Goal: Information Seeking & Learning: Check status

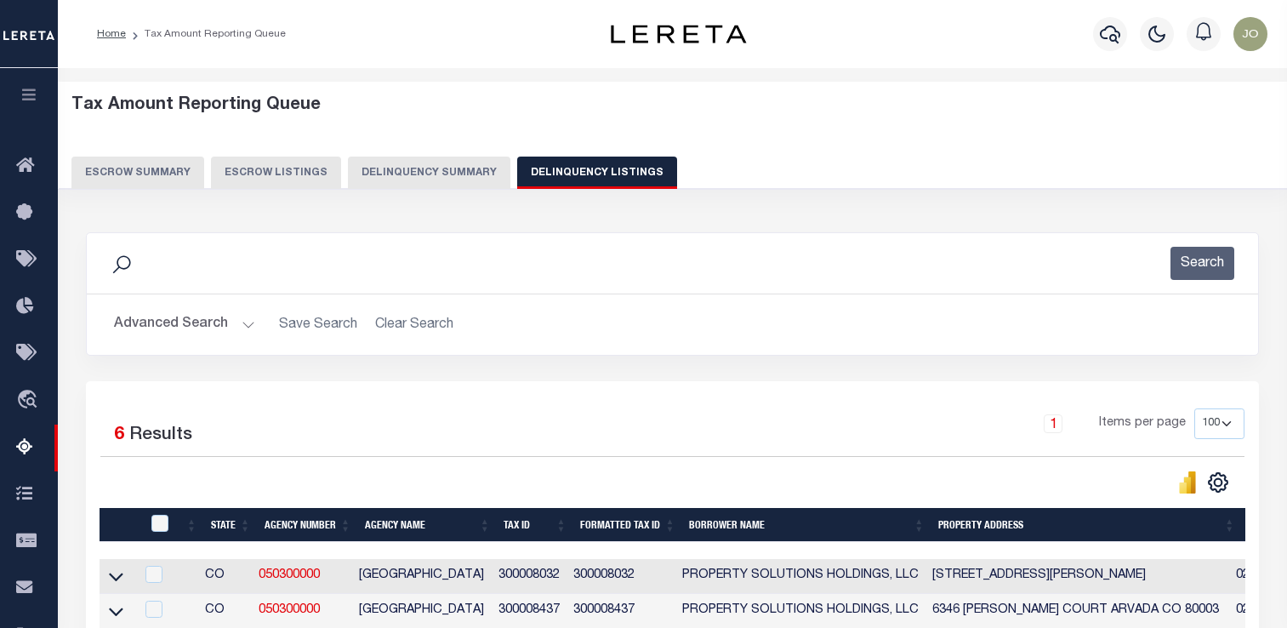
select select "100"
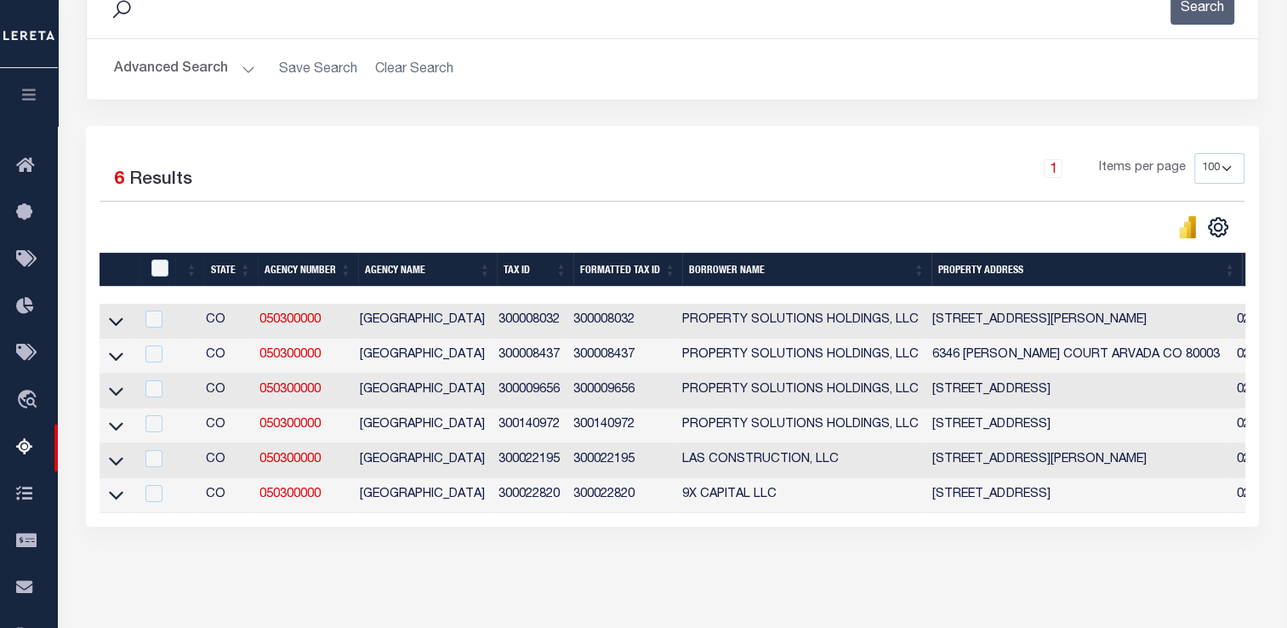
scroll to position [0, 497]
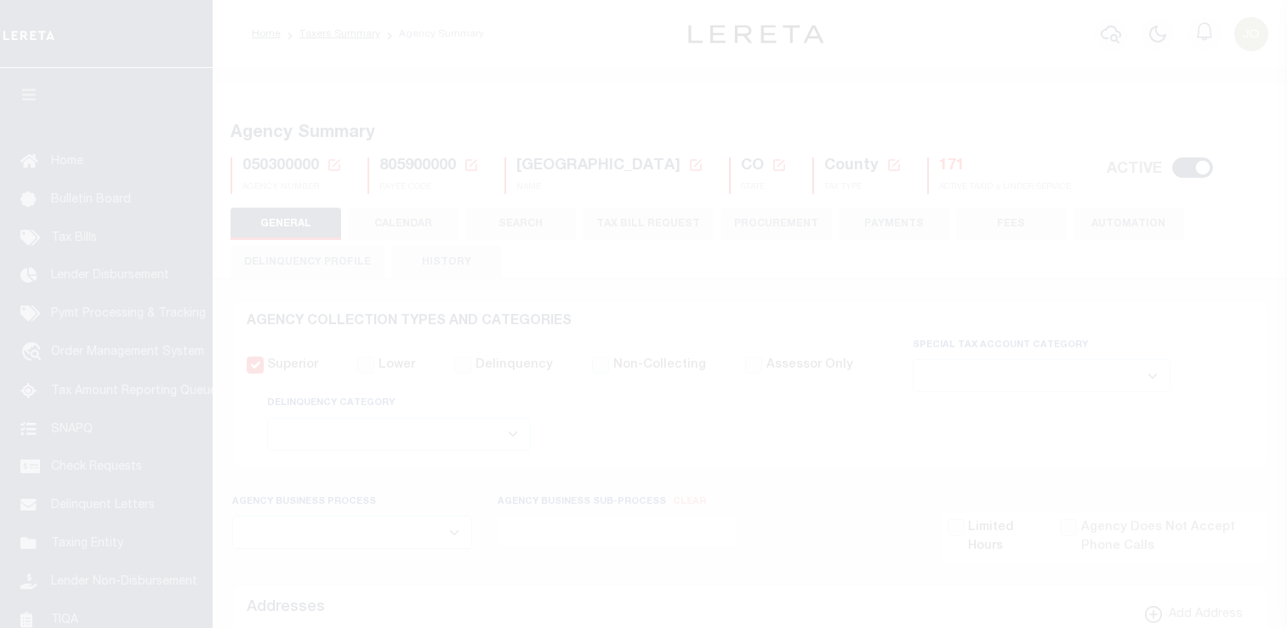
select select
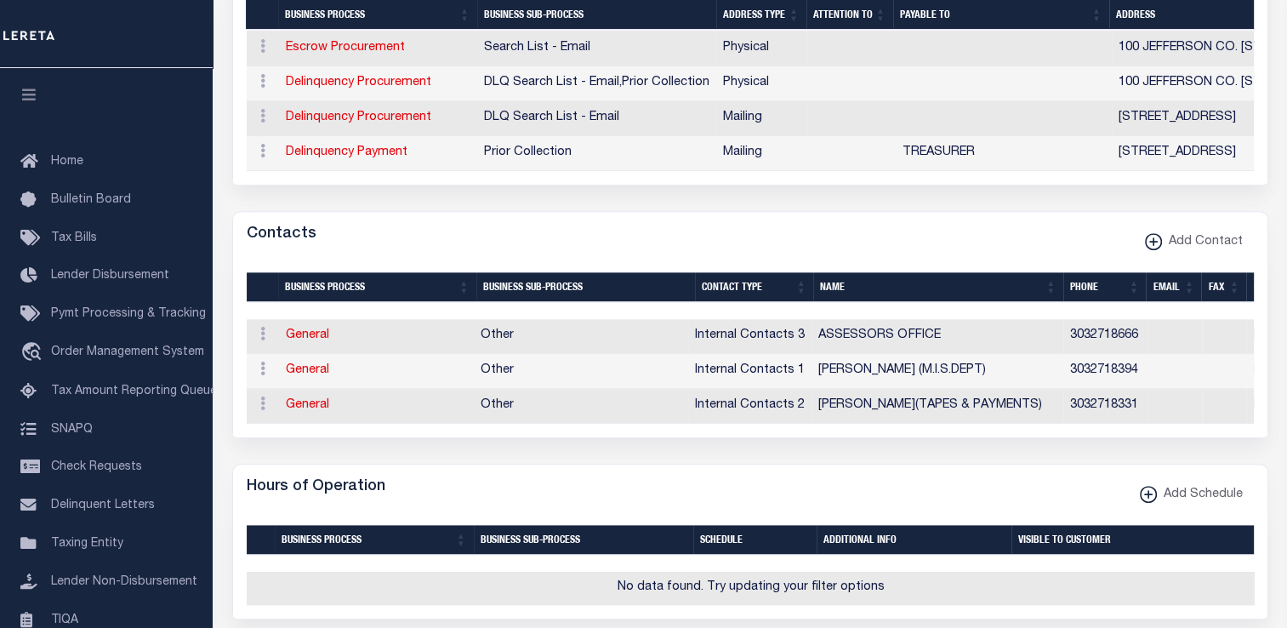
scroll to position [782, 0]
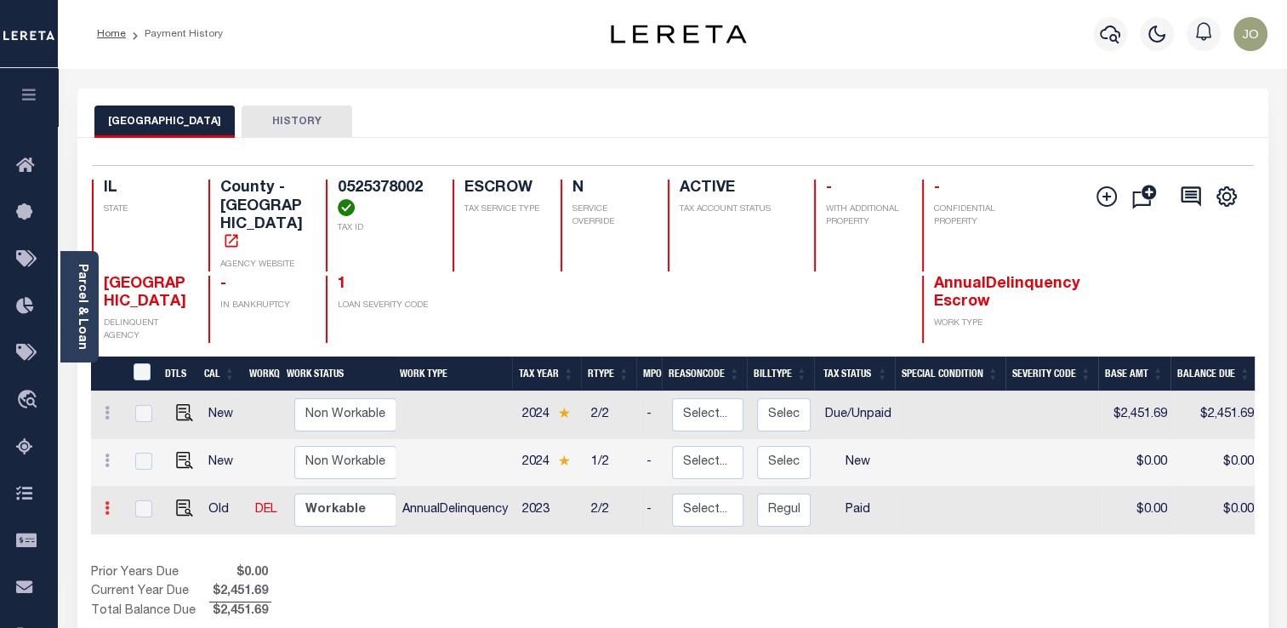
click at [107, 501] on icon at bounding box center [107, 508] width 5 height 14
click at [108, 501] on icon at bounding box center [107, 508] width 5 height 14
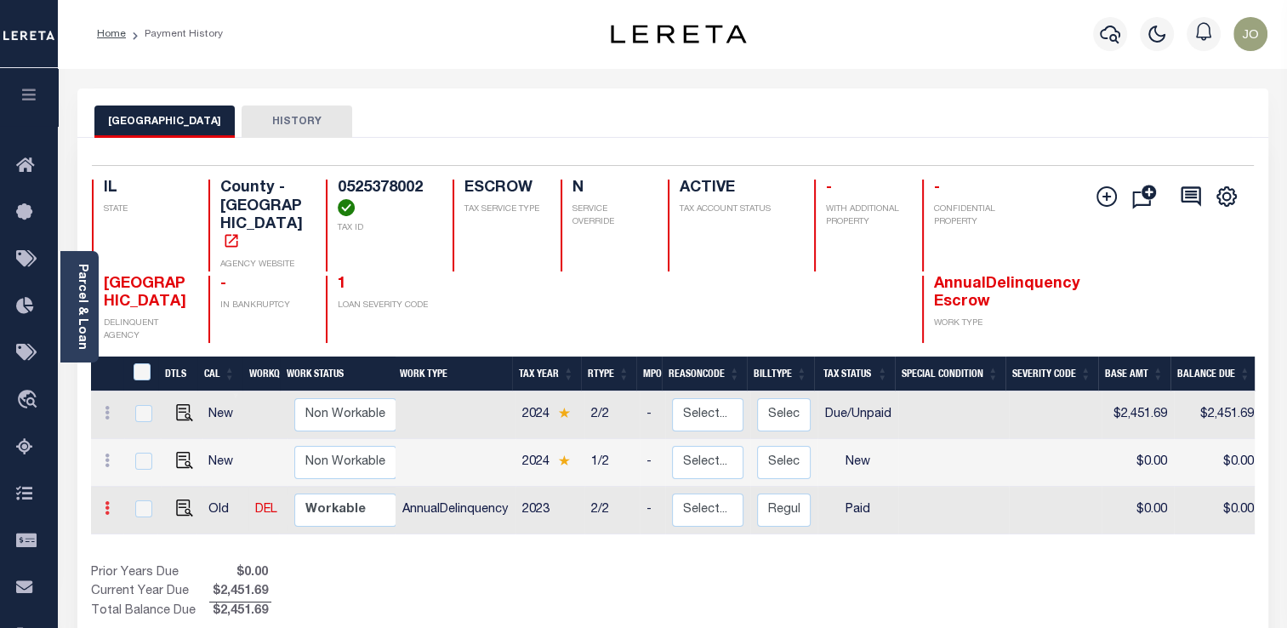
click at [108, 501] on icon at bounding box center [107, 508] width 5 height 14
drag, startPoint x: 583, startPoint y: 509, endPoint x: 650, endPoint y: 502, distance: 67.5
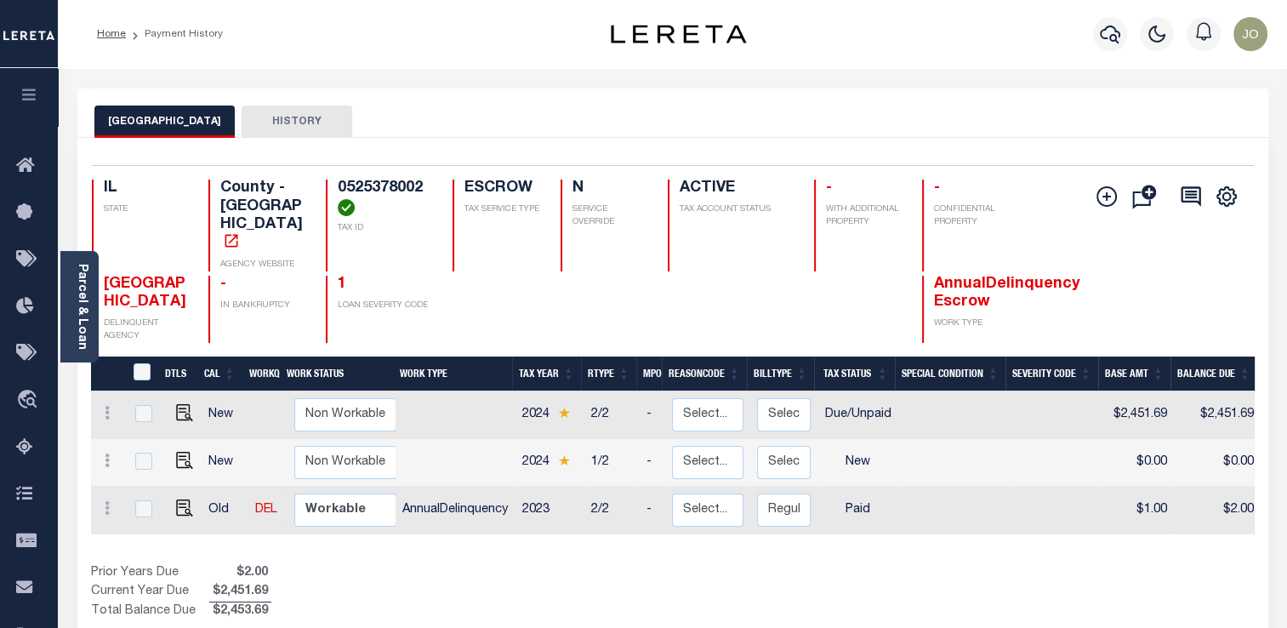
click at [650, 502] on div "DTLS CAL WorkQ Work Status Work Type Tax Year RType MPO ReasonCode BillType Tax…" at bounding box center [673, 462] width 1164 height 143
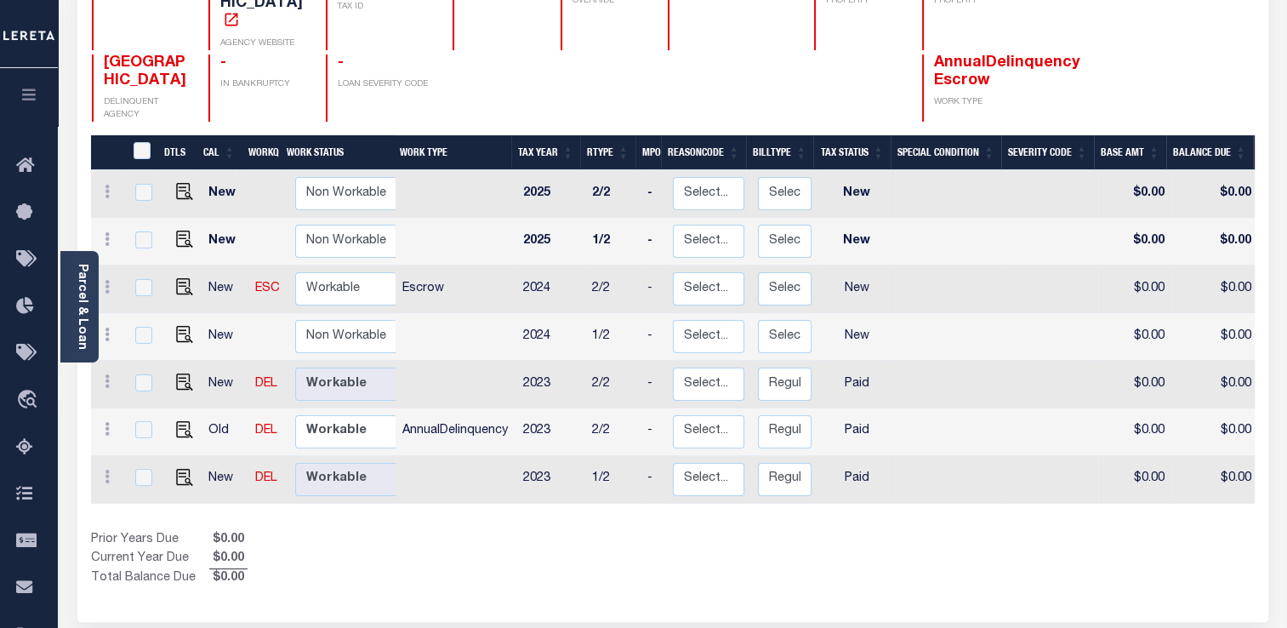
scroll to position [220, 0]
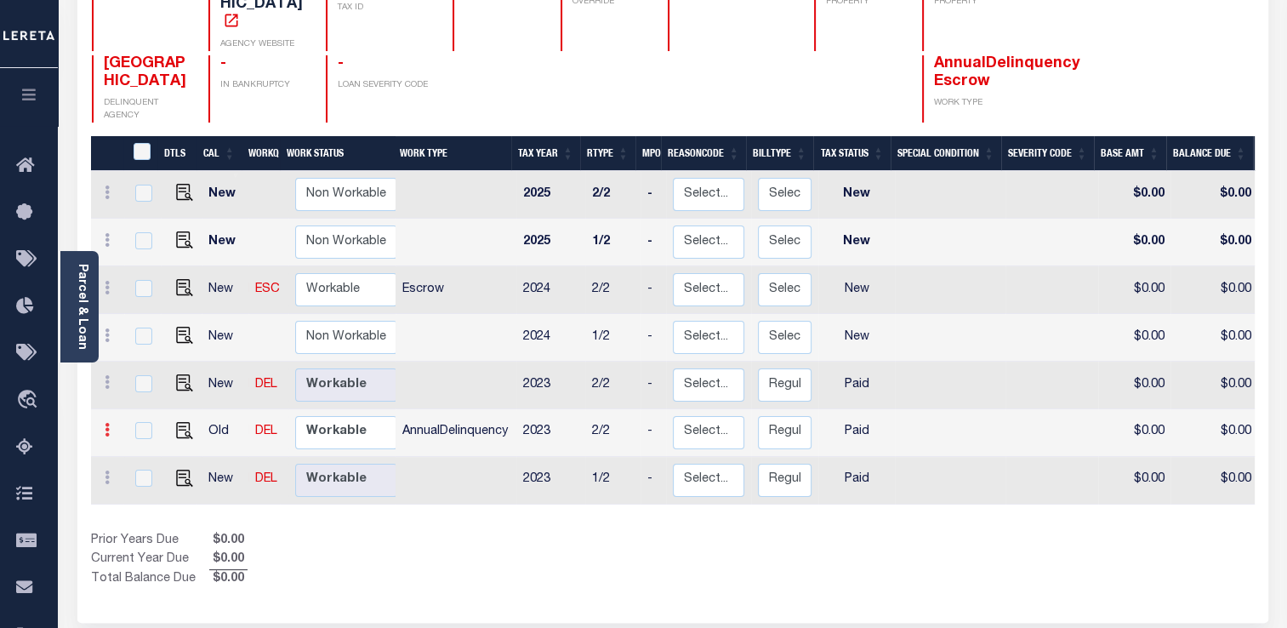
click at [105, 423] on icon at bounding box center [107, 430] width 5 height 14
click at [106, 423] on icon at bounding box center [107, 430] width 5 height 14
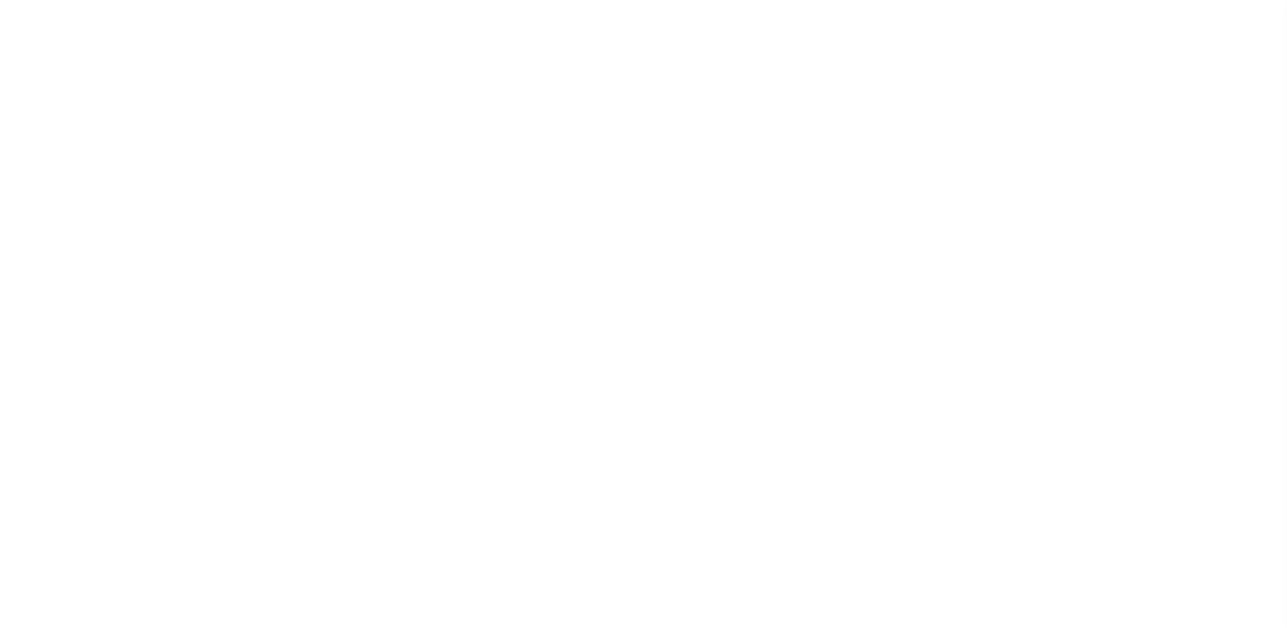
scroll to position [220, 0]
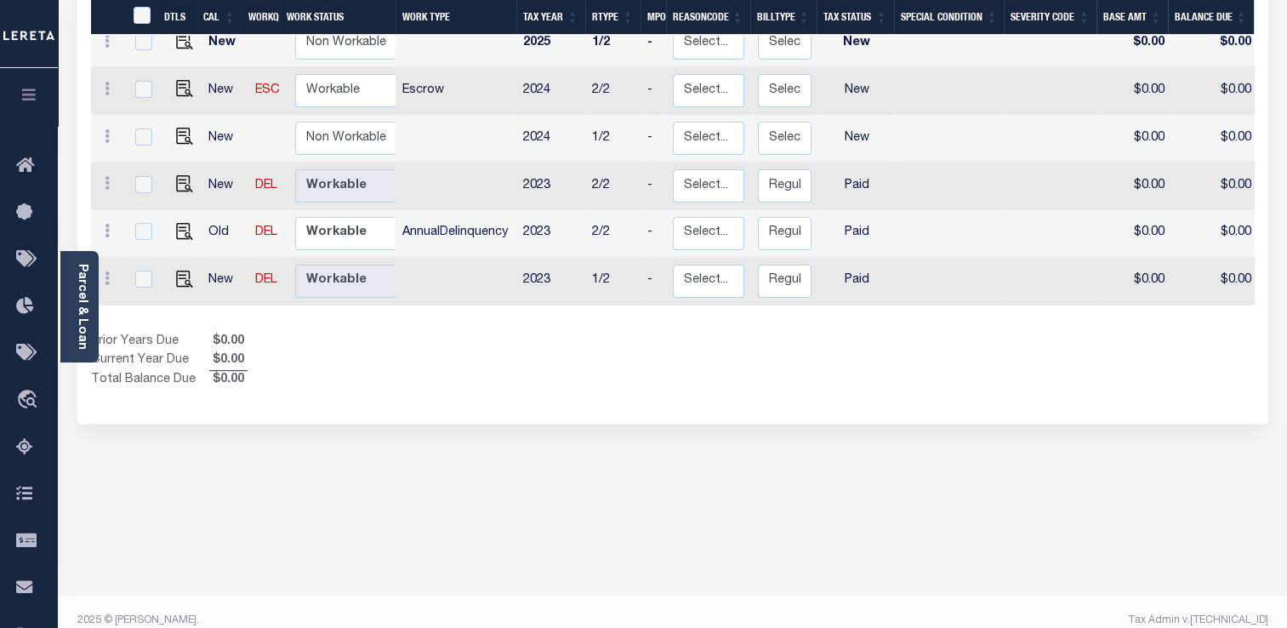
scroll to position [334, 0]
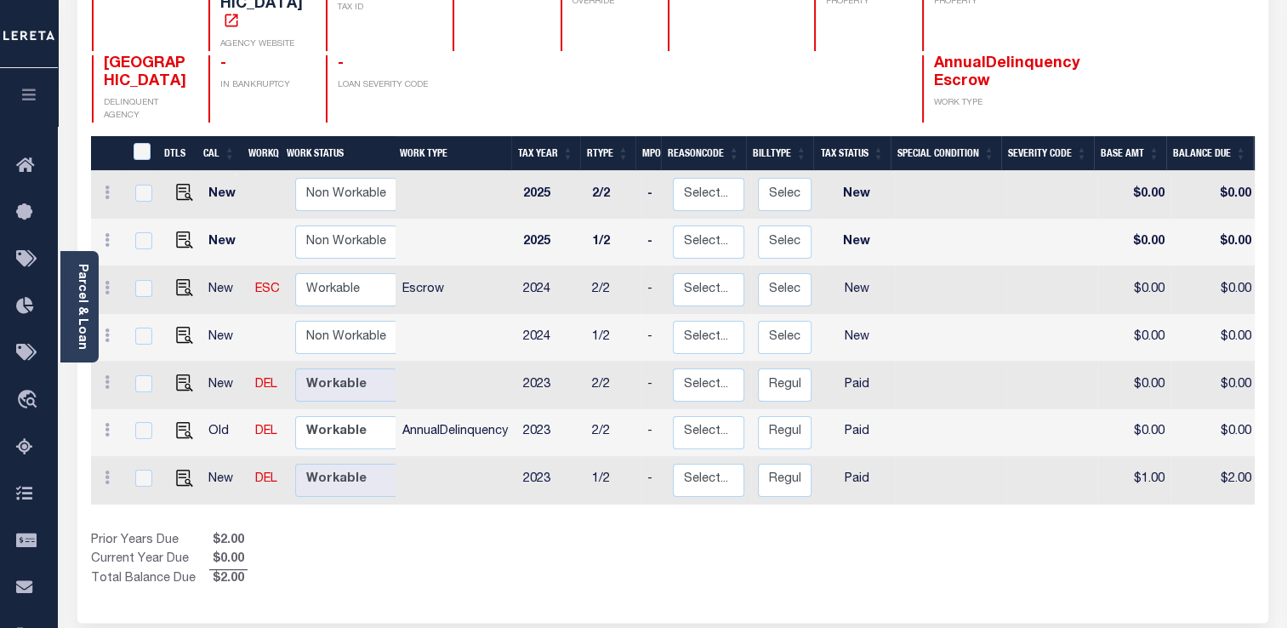
scroll to position [305, 0]
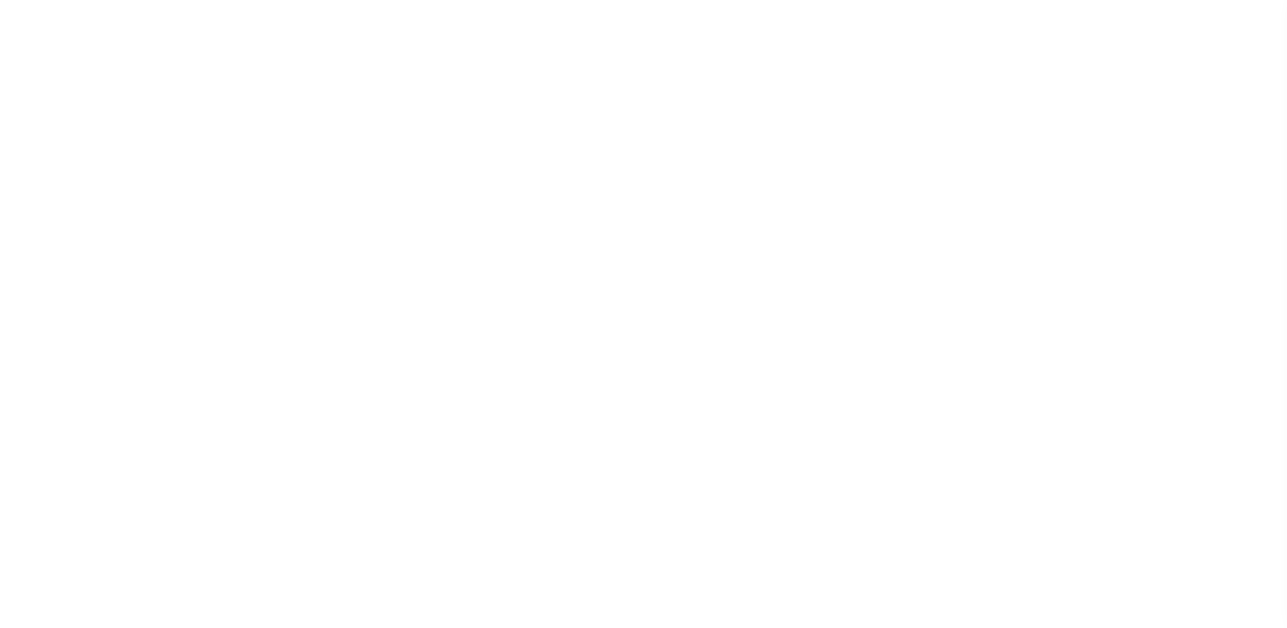
scroll to position [248, 0]
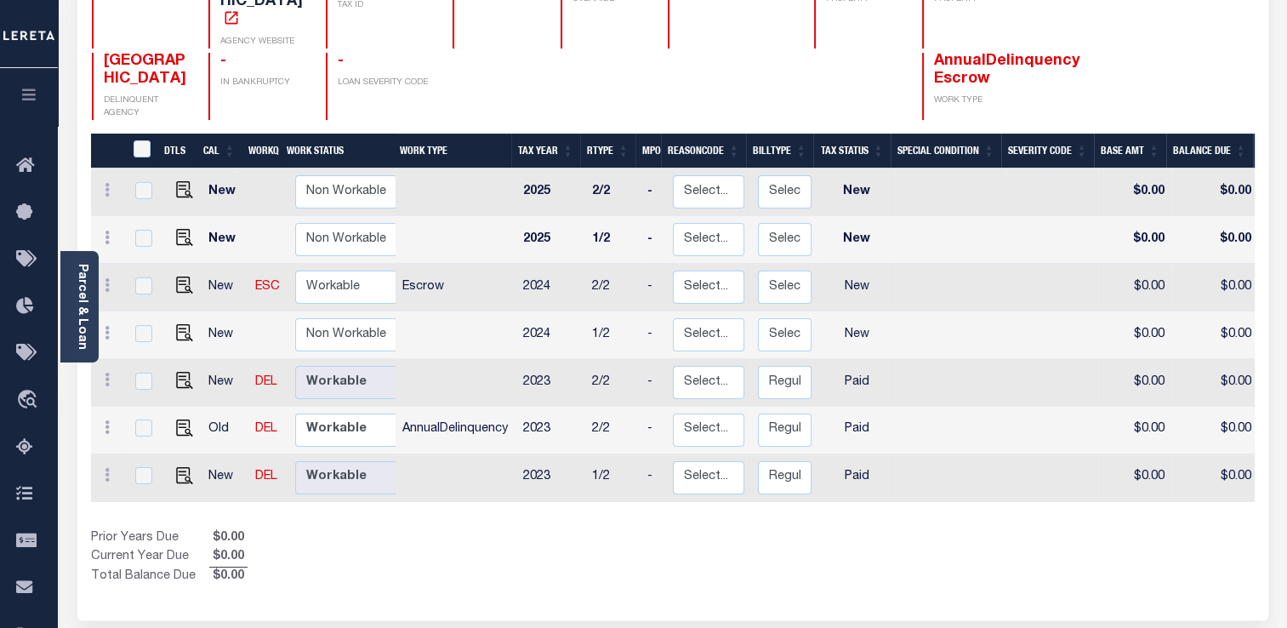
scroll to position [308, 0]
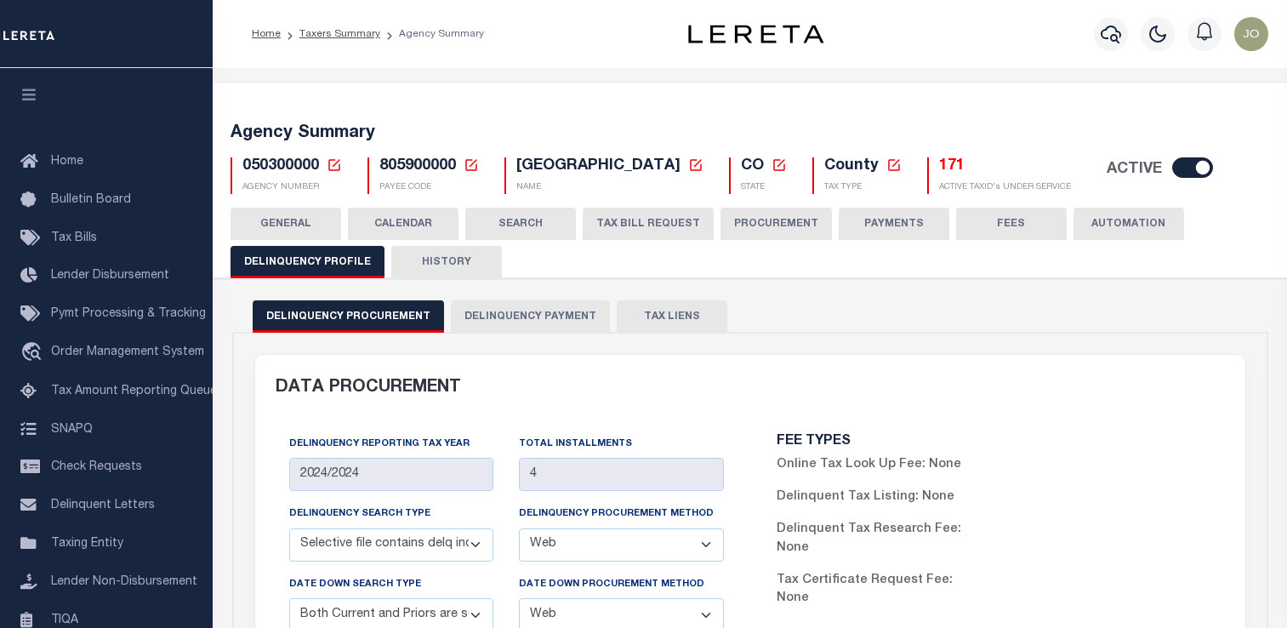
select select "SCPY"
select select "WEB"
select select "CPYM"
select select "WEB"
select select "API"
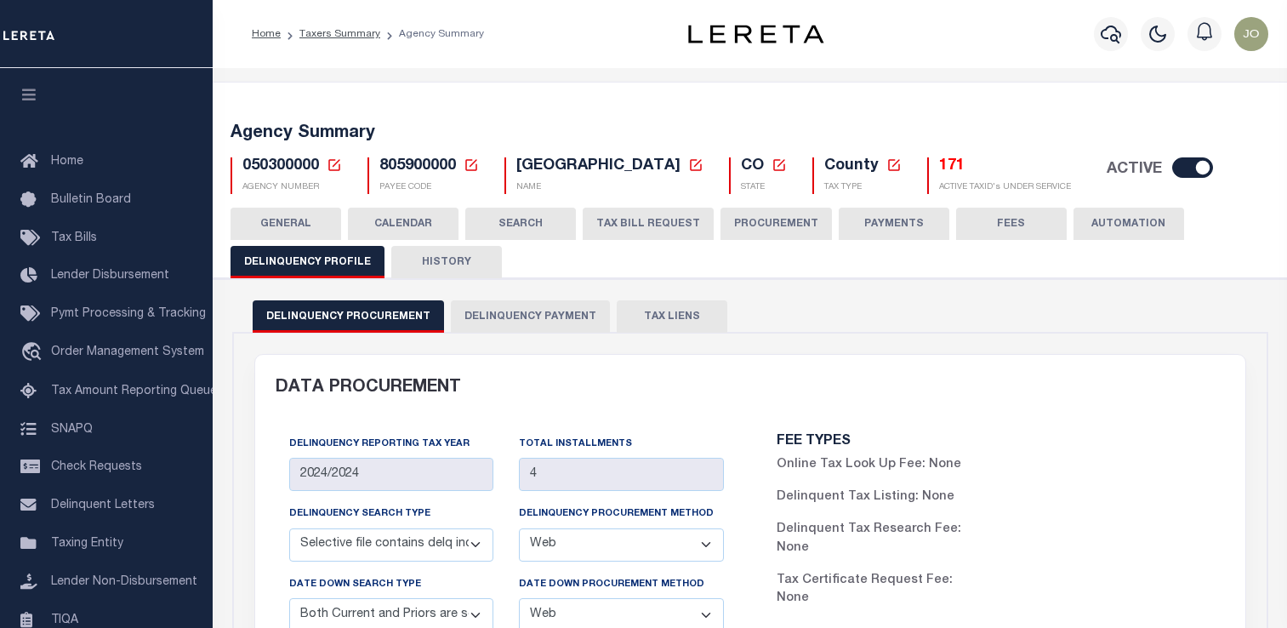
scroll to position [765, 0]
